Goal: Task Accomplishment & Management: Manage account settings

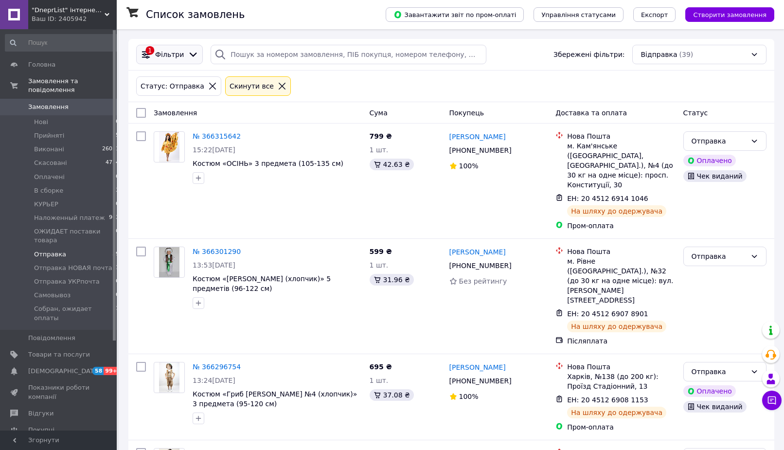
click at [192, 54] on icon at bounding box center [193, 54] width 7 height 4
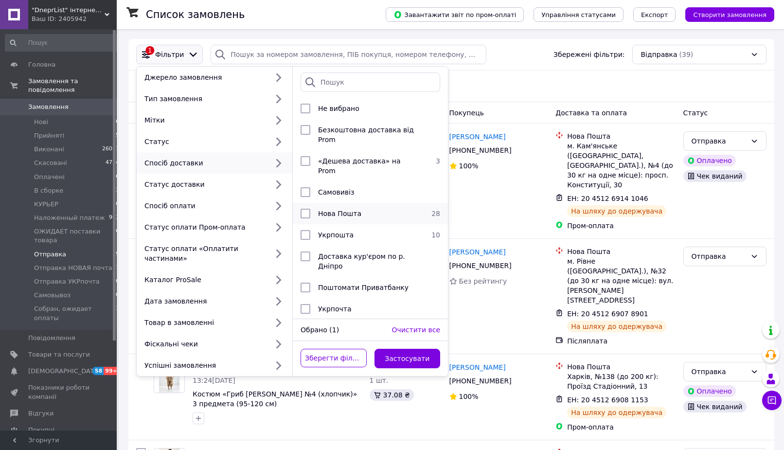
click at [307, 209] on input "checkbox" at bounding box center [305, 214] width 10 height 10
checkbox input "true"
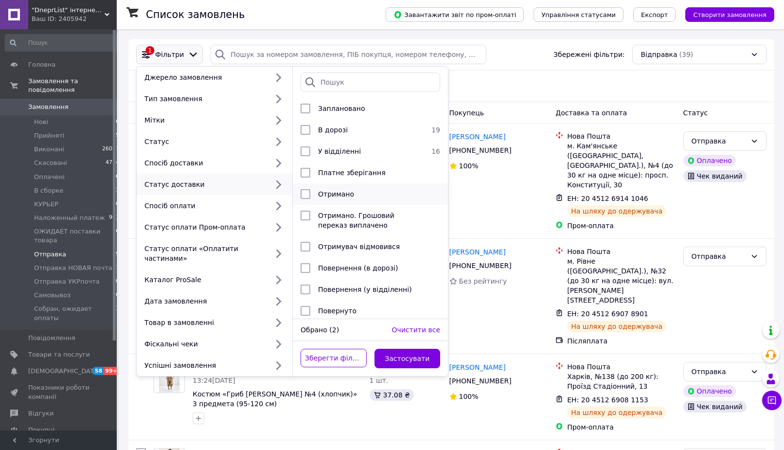
click at [305, 195] on input "checkbox" at bounding box center [305, 194] width 10 height 10
checkbox input "true"
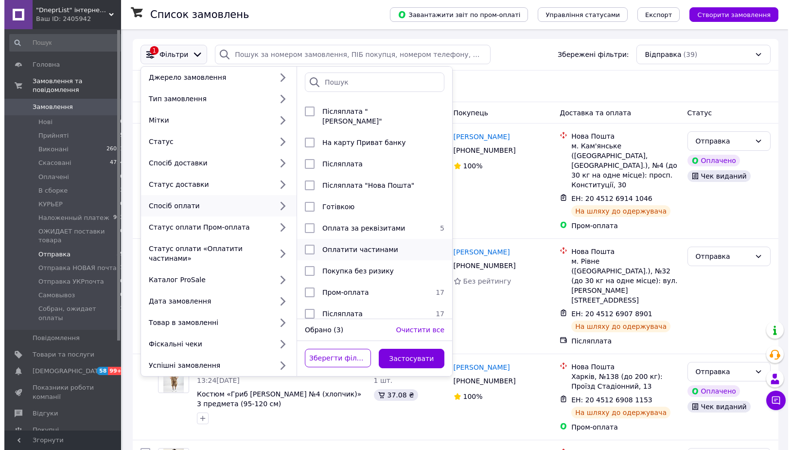
scroll to position [24, 0]
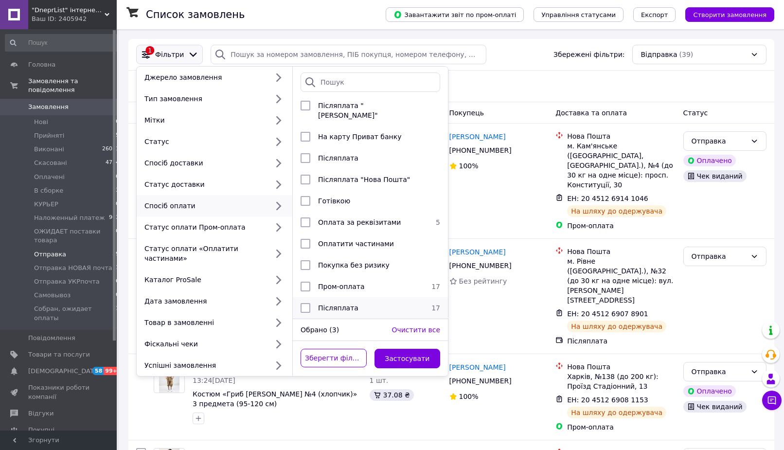
click at [303, 303] on input "checkbox" at bounding box center [305, 308] width 10 height 10
checkbox input "true"
click at [425, 351] on button "Застосувати" at bounding box center [407, 358] width 66 height 19
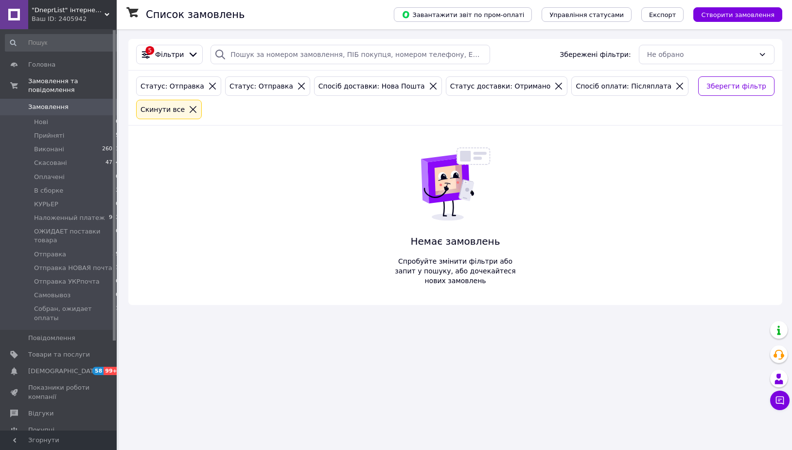
click at [298, 87] on icon at bounding box center [301, 86] width 7 height 7
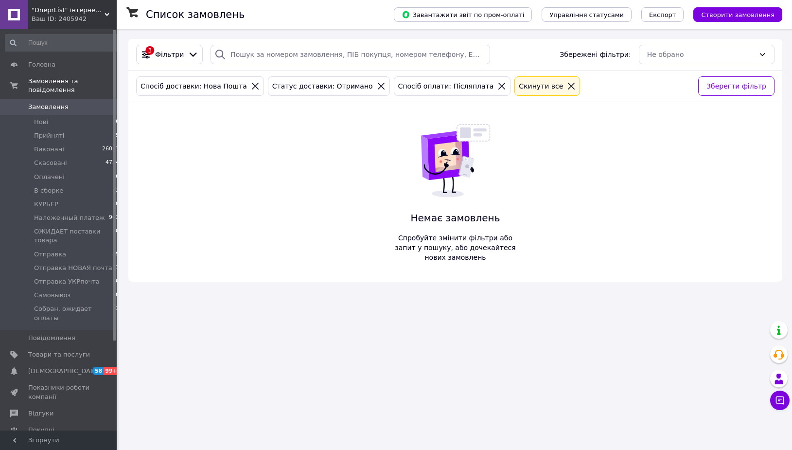
click at [567, 89] on icon at bounding box center [571, 86] width 9 height 9
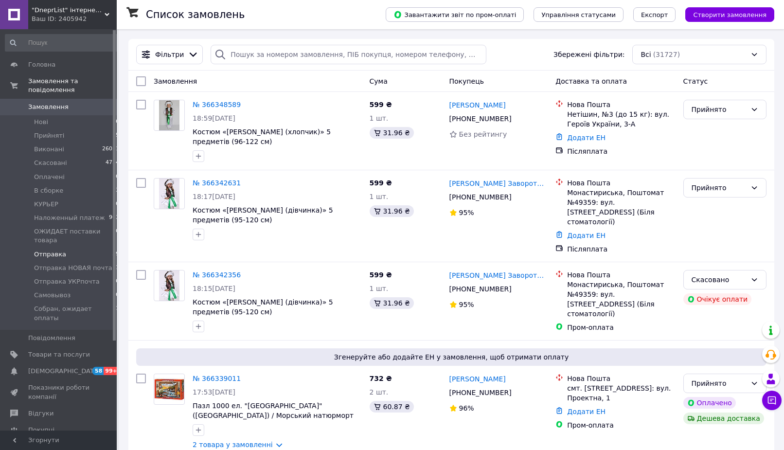
click at [63, 247] on li "Отправка 39" at bounding box center [62, 254] width 125 height 14
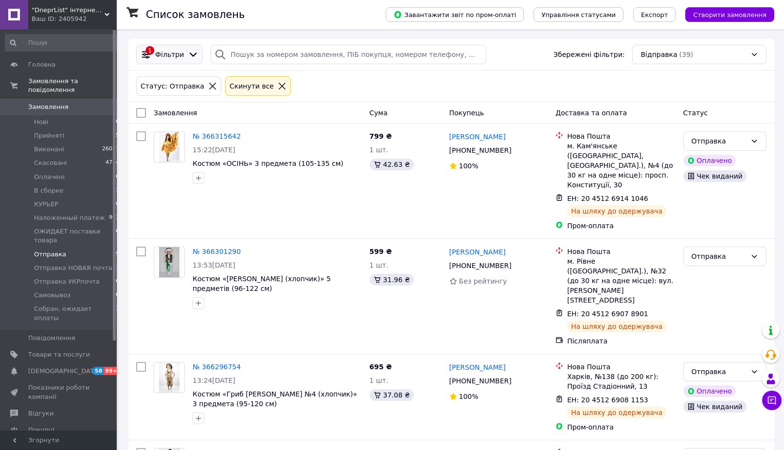
drag, startPoint x: 191, startPoint y: 53, endPoint x: 190, endPoint y: 58, distance: 5.0
click at [190, 54] on icon at bounding box center [193, 54] width 11 height 11
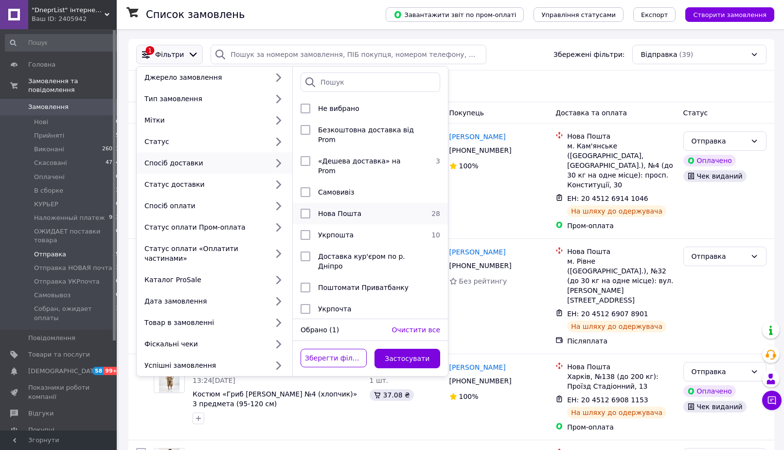
click at [303, 209] on input "checkbox" at bounding box center [305, 214] width 10 height 10
checkbox input "true"
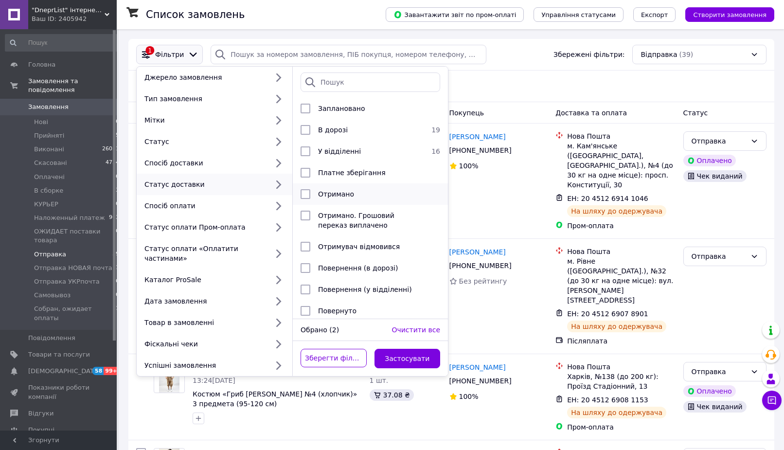
click at [305, 192] on input "checkbox" at bounding box center [305, 194] width 10 height 10
checkbox input "true"
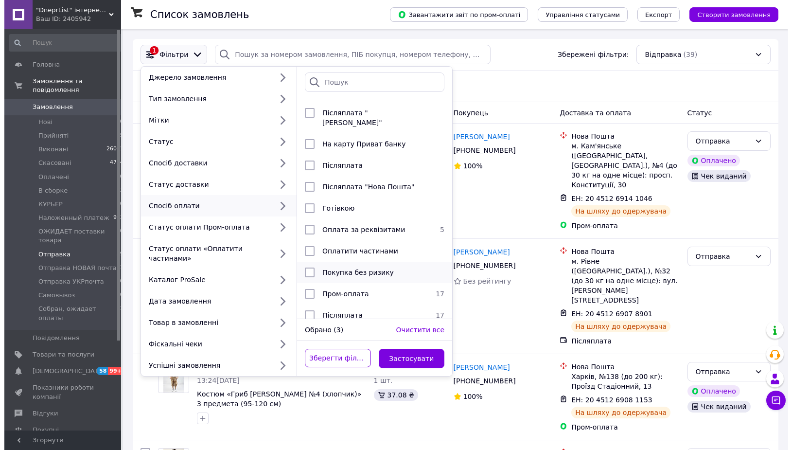
scroll to position [24, 0]
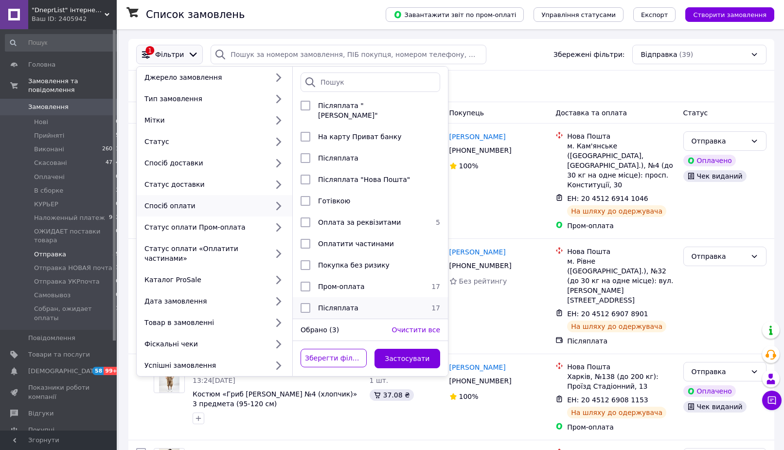
click at [306, 303] on input "checkbox" at bounding box center [305, 308] width 10 height 10
checkbox input "true"
click at [413, 349] on button "Застосувати" at bounding box center [407, 358] width 66 height 19
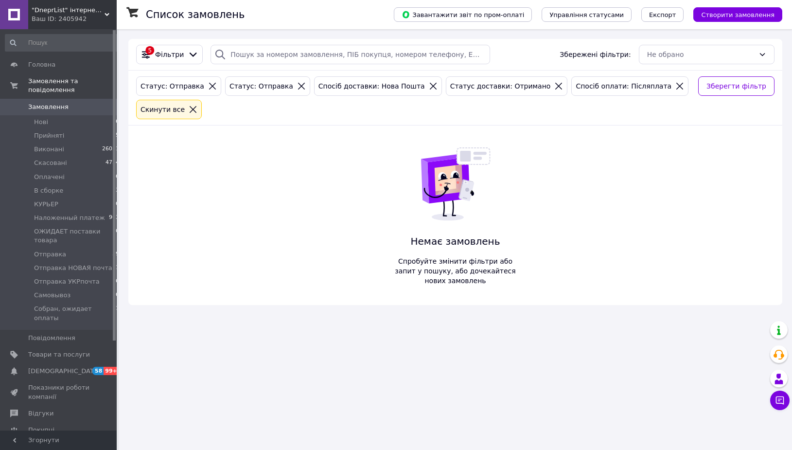
click at [298, 86] on icon at bounding box center [301, 86] width 7 height 7
